Goal: Task Accomplishment & Management: Use online tool/utility

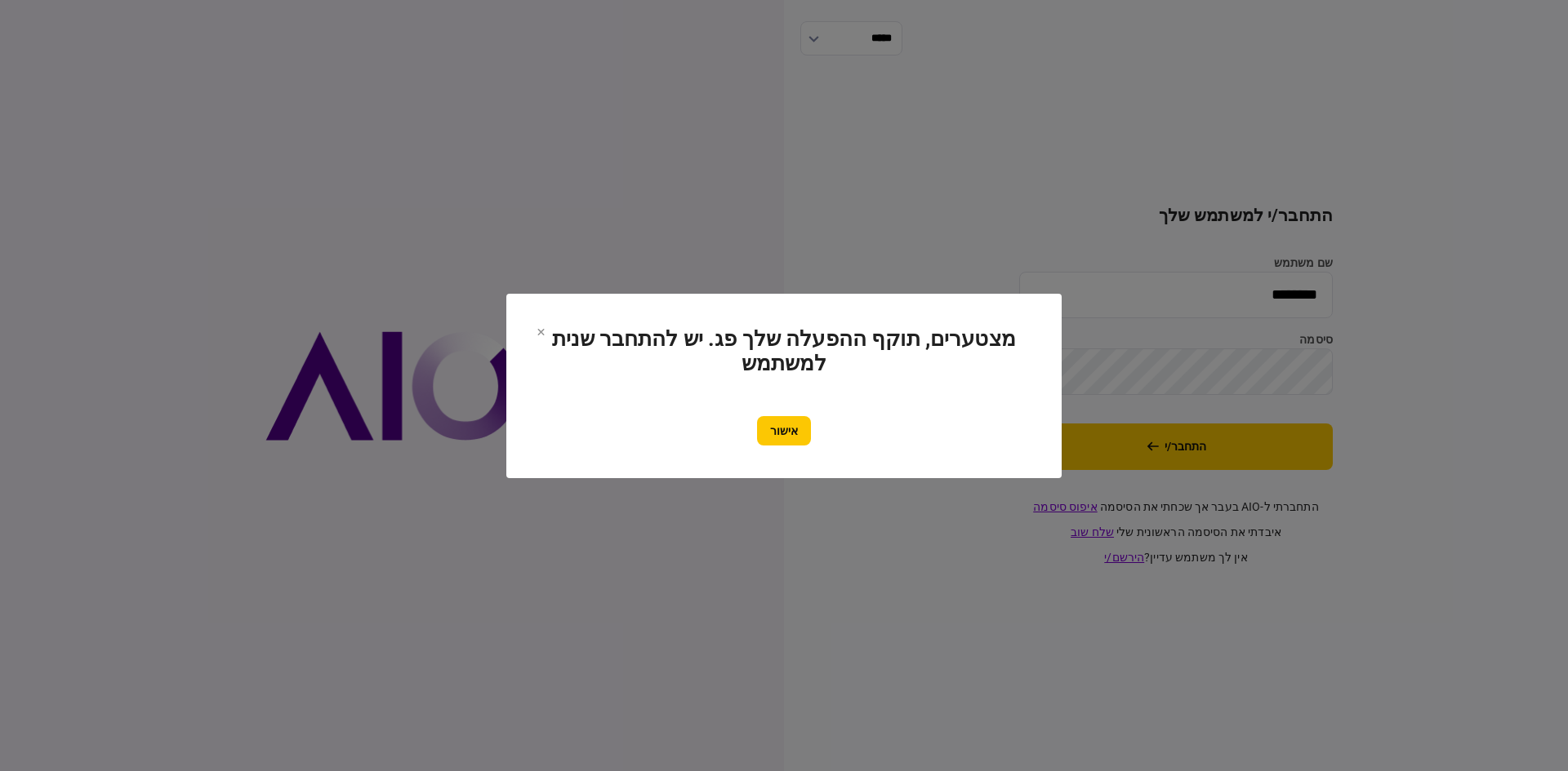
click at [765, 432] on button "אישור" at bounding box center [784, 430] width 54 height 29
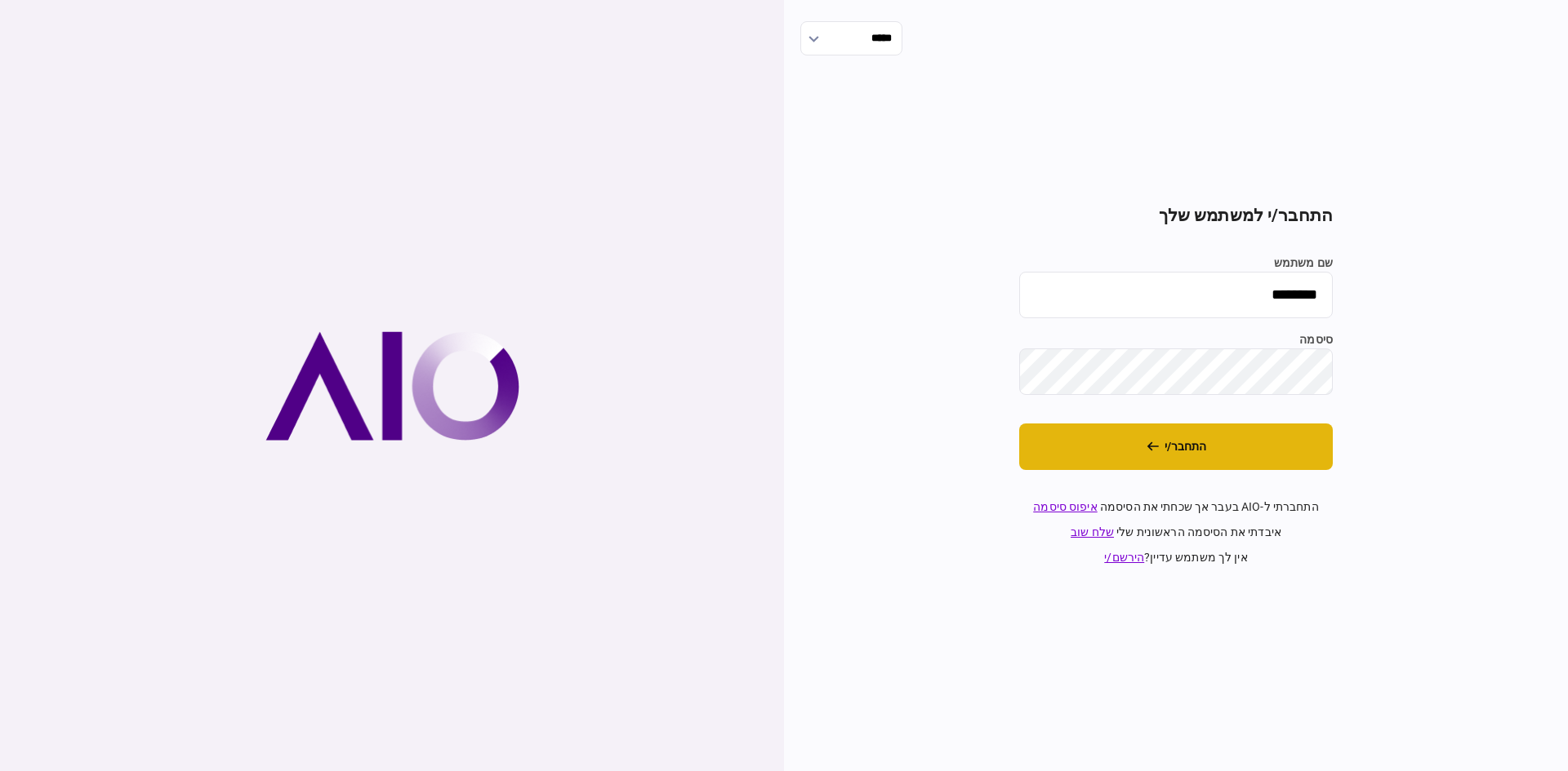
click at [1142, 437] on button "התחבר/י" at bounding box center [1176, 446] width 314 height 46
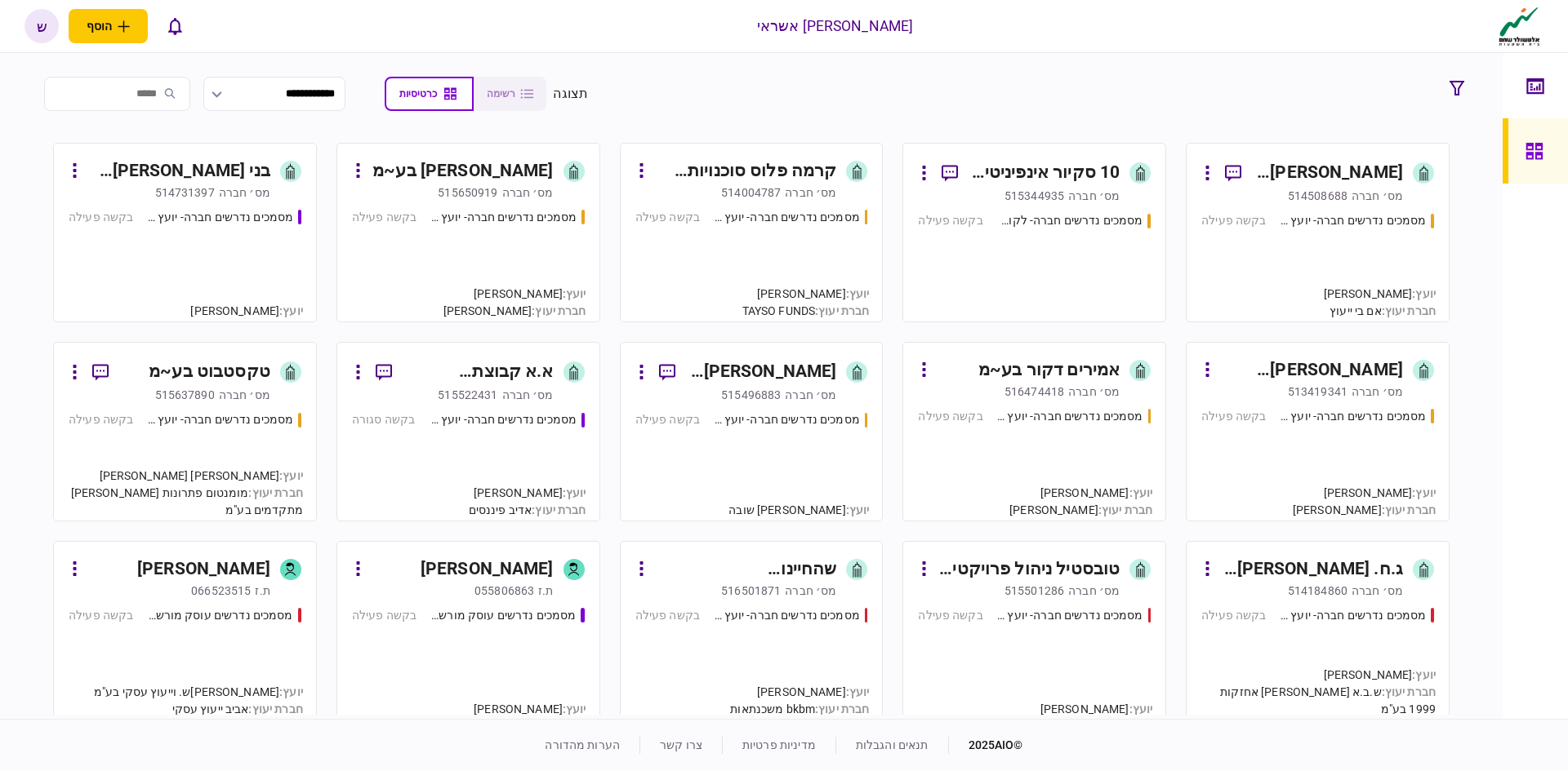
drag, startPoint x: 145, startPoint y: 87, endPoint x: 142, endPoint y: 69, distance: 18.2
click at [145, 85] on input "search" at bounding box center [118, 93] width 146 height 34
